Goal: Task Accomplishment & Management: Use online tool/utility

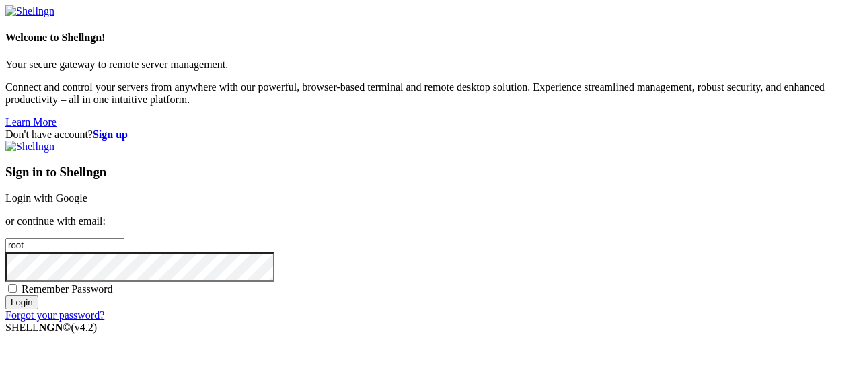
scroll to position [28, 0]
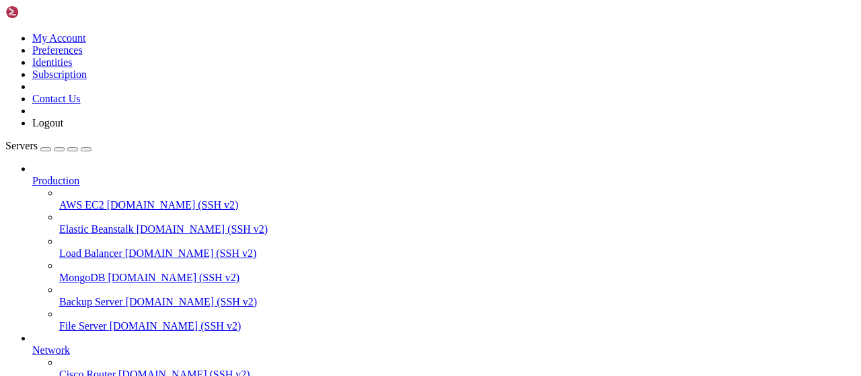
scroll to position [273, 0]
drag, startPoint x: 304, startPoint y: 892, endPoint x: 326, endPoint y: 892, distance: 22.2
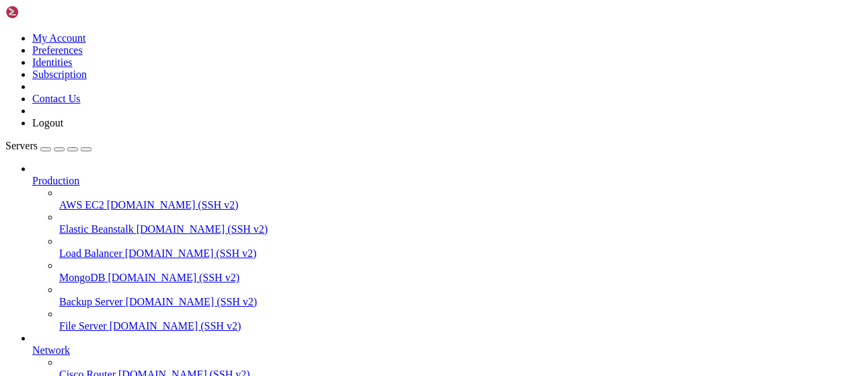
type input "/root/rbxscriptapi"
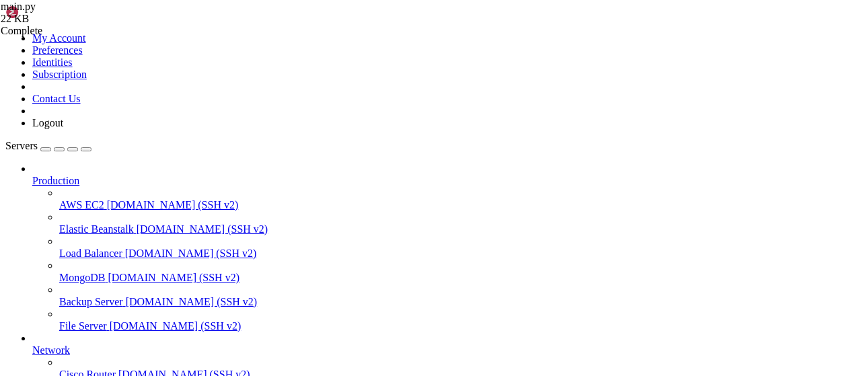
scroll to position [206, 0]
drag, startPoint x: 400, startPoint y: 178, endPoint x: 352, endPoint y: 178, distance: 47.8
type textarea "r = requests.get(f"http://[TECHNICAL_ID]/api/scraper?url={url}", timeout=60)"
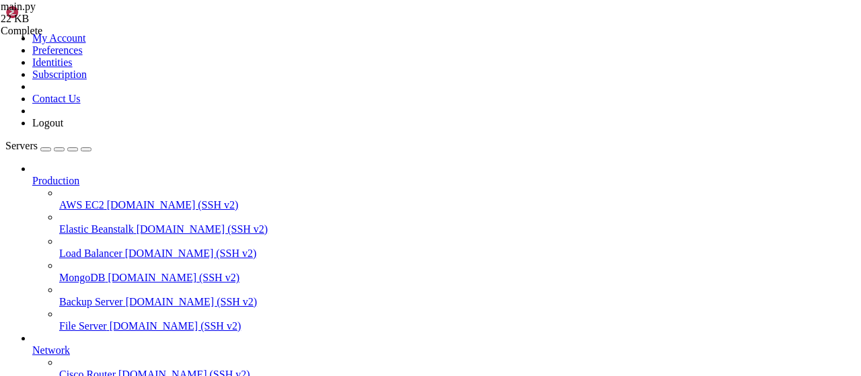
scroll to position [247, 0]
drag, startPoint x: 495, startPoint y: 142, endPoint x: 328, endPoint y: 139, distance: 166.9
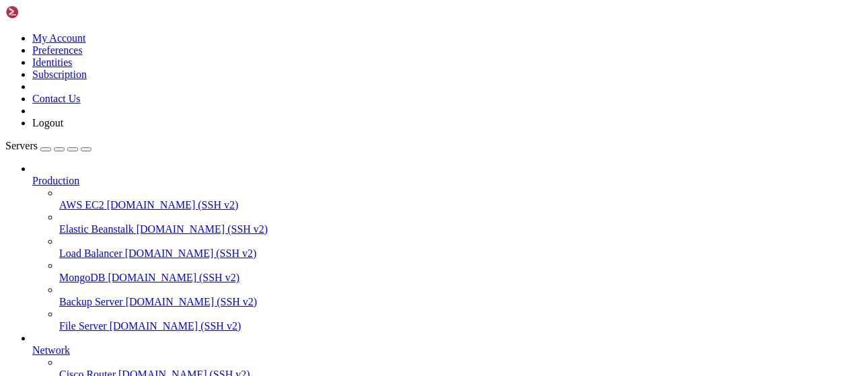
scroll to position [560, 0]
type input "/root/cloudflare"
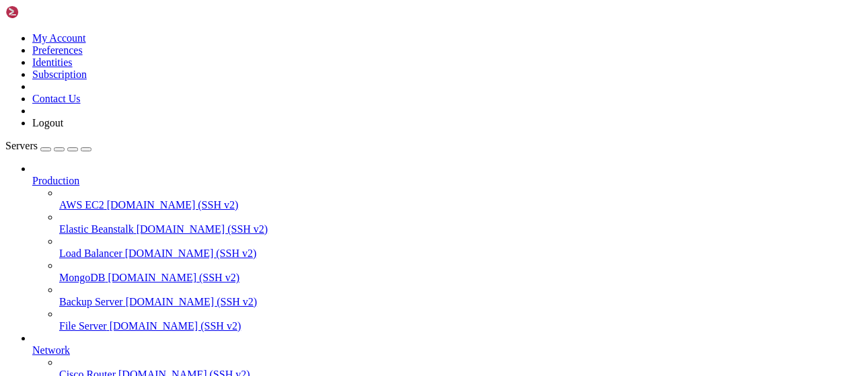
drag, startPoint x: 301, startPoint y: 52, endPoint x: 185, endPoint y: 56, distance: 115.8
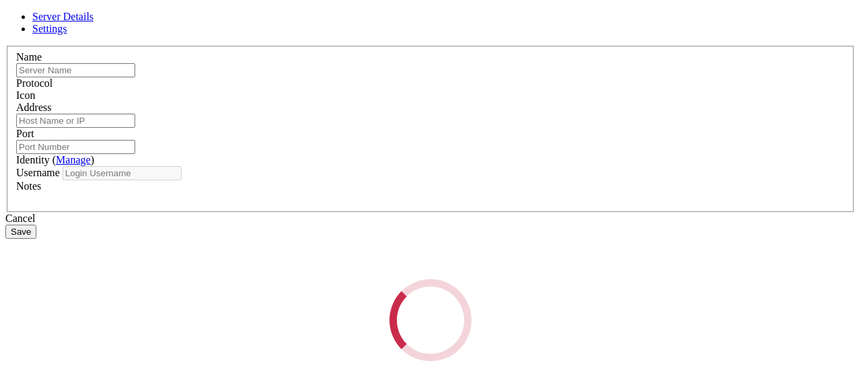
type input "apibypass"
type input "[TECHNICAL_ID]"
type input "22"
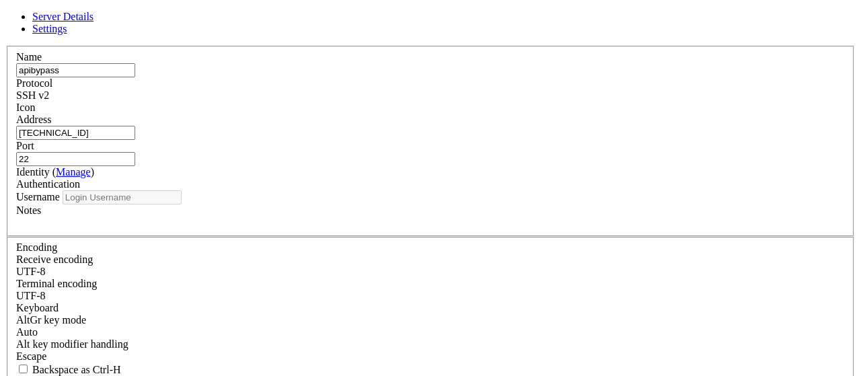
type input "root"
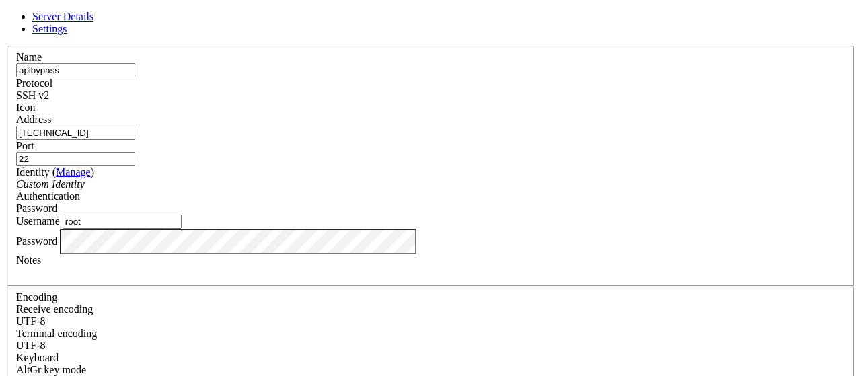
drag, startPoint x: 336, startPoint y: 141, endPoint x: 196, endPoint y: 137, distance: 140.1
click at [135, 139] on input "[TECHNICAL_ID]" at bounding box center [75, 133] width 119 height 14
